Goal: Navigation & Orientation: Find specific page/section

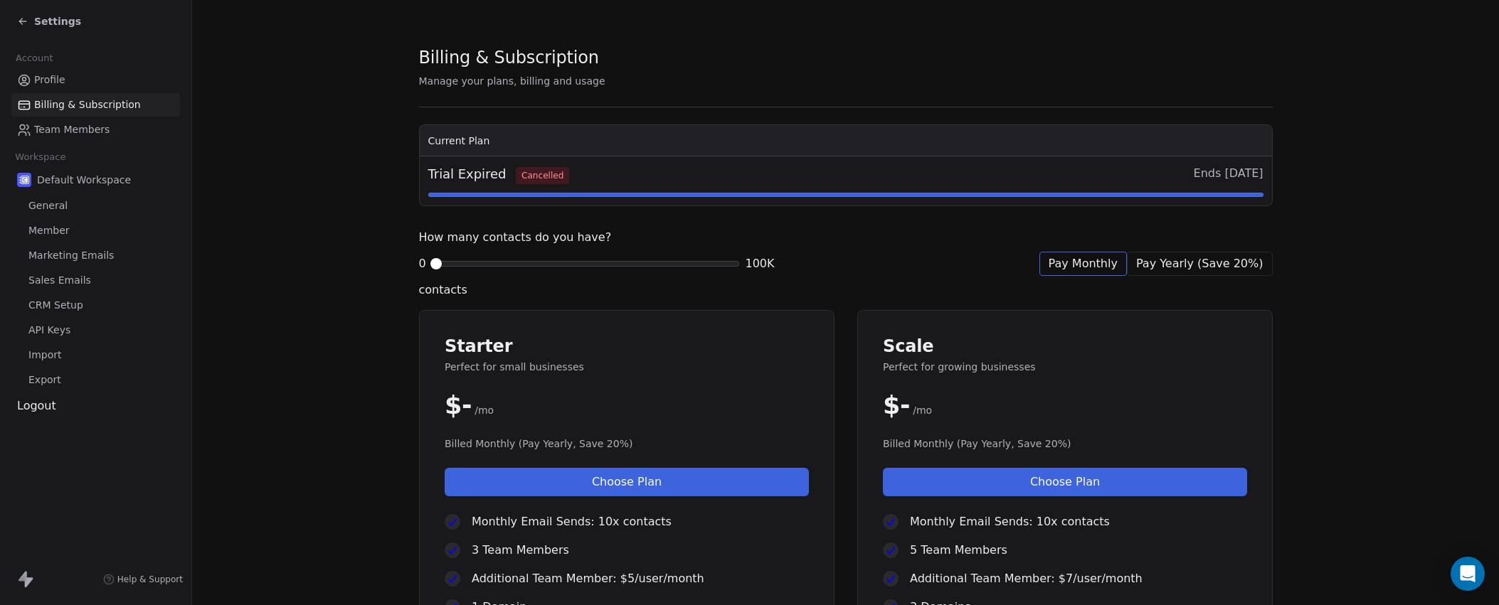
click at [64, 18] on span "Settings" at bounding box center [57, 21] width 47 height 14
click at [55, 215] on link "General" at bounding box center [95, 205] width 169 height 23
click at [51, 243] on div "Default Workspace General Member Marketing Emails Sales Emails CRM Setup API Ke…" at bounding box center [95, 279] width 169 height 225
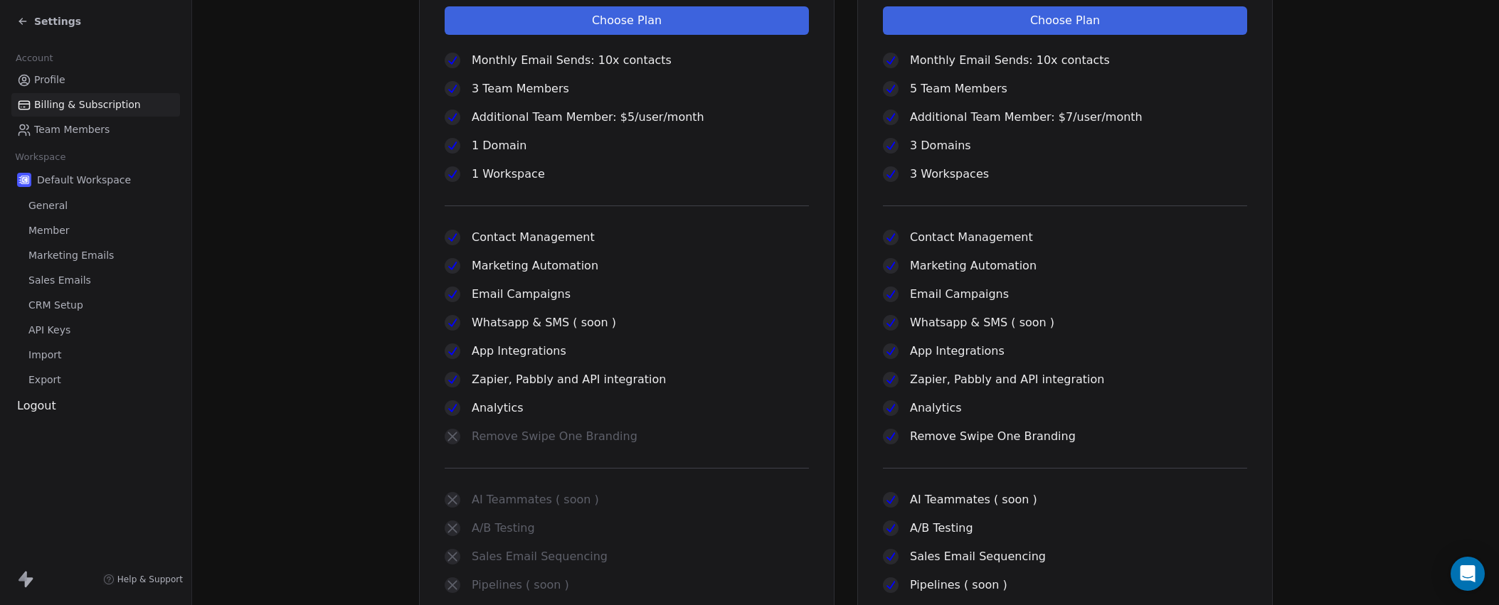
scroll to position [521, 0]
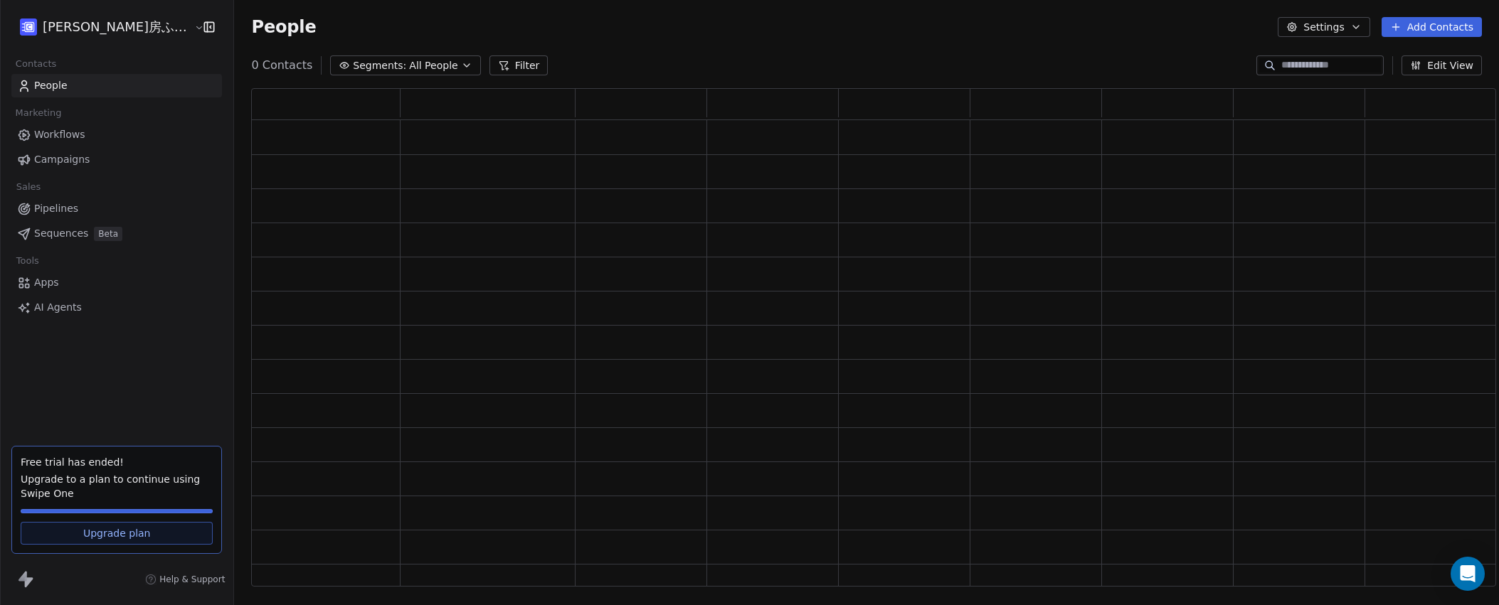
scroll to position [499, 1244]
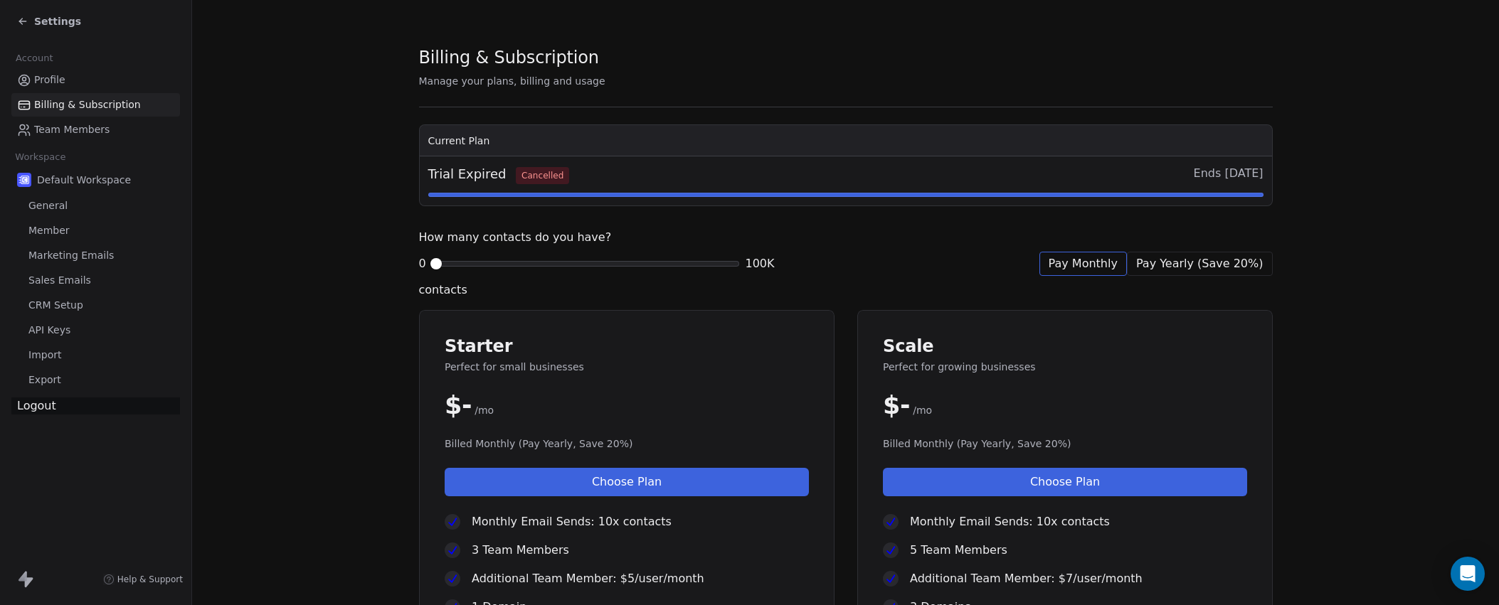
click at [42, 406] on div "Logout" at bounding box center [95, 406] width 169 height 17
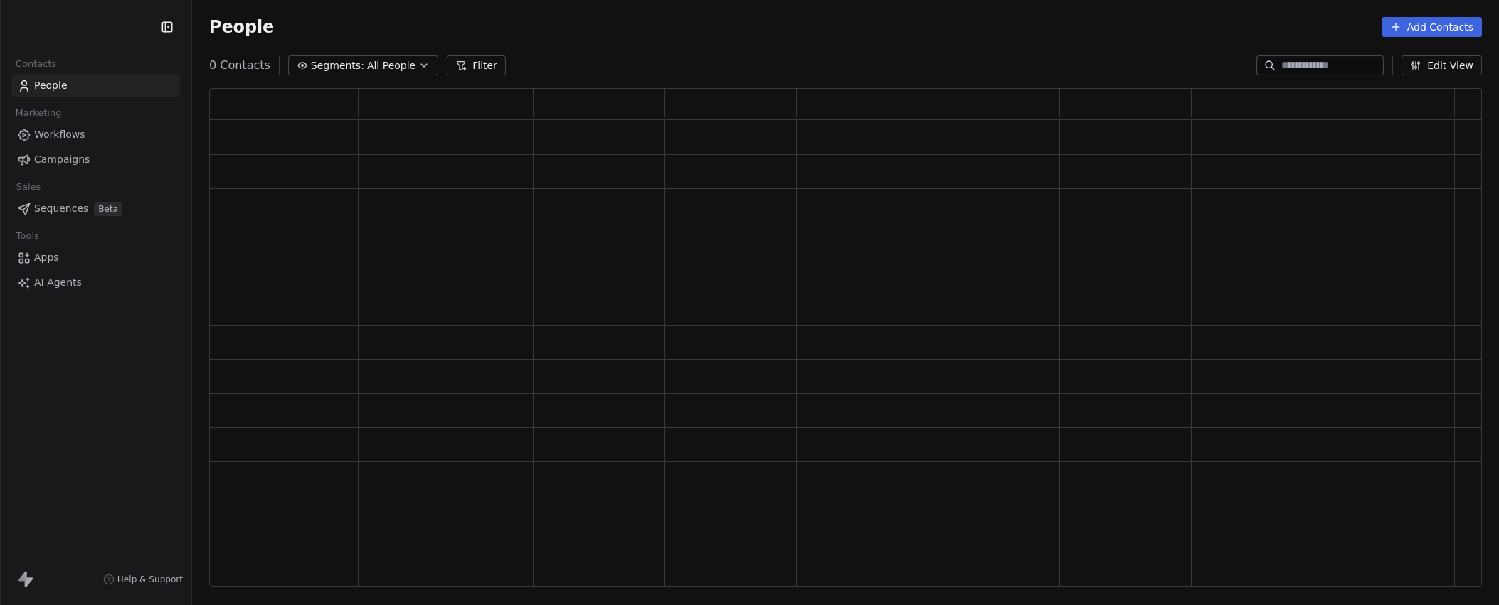
scroll to position [499, 1273]
